Goal: Information Seeking & Learning: Learn about a topic

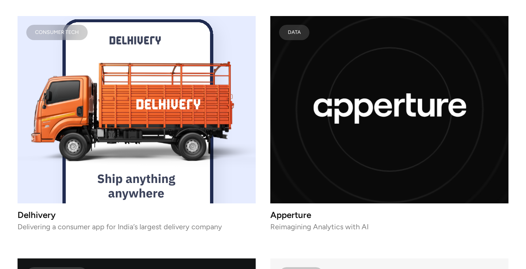
scroll to position [3212, 0]
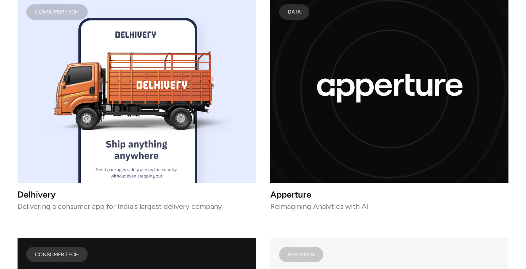
click at [209, 116] on image "lottie-animation-container" at bounding box center [136, 89] width 199 height 199
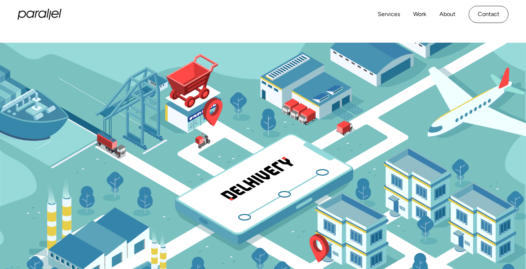
scroll to position [84, 0]
